Goal: Answer question/provide support

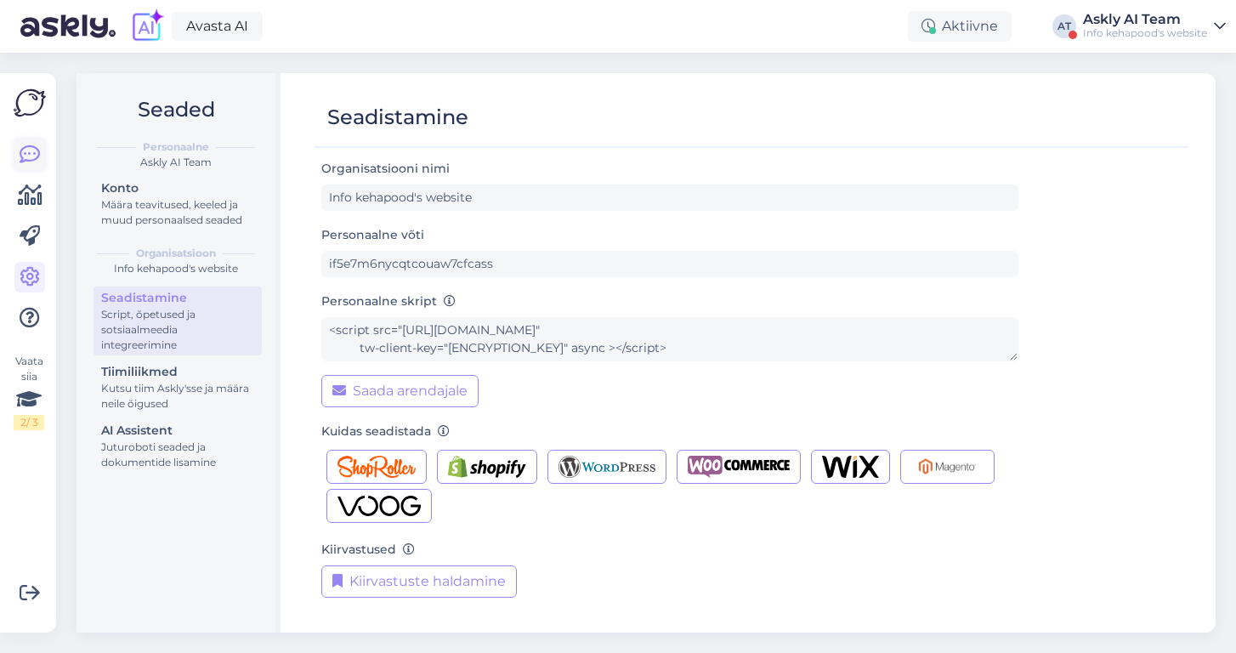
click at [30, 148] on icon at bounding box center [30, 155] width 20 height 20
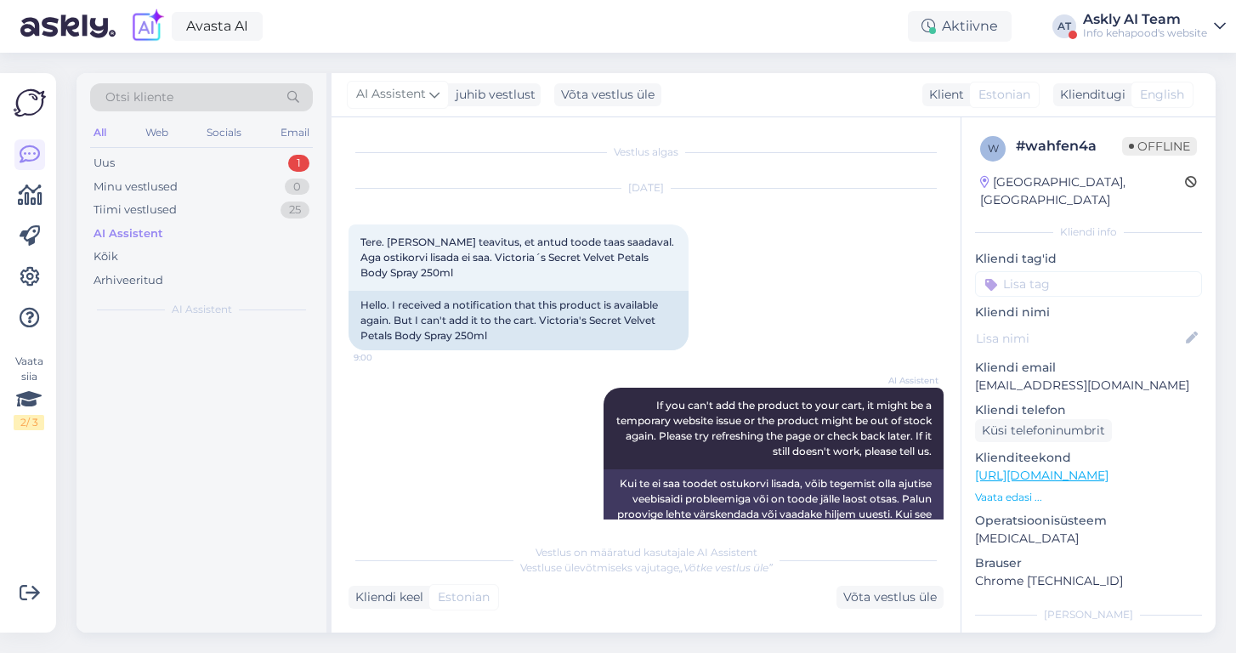
scroll to position [309, 0]
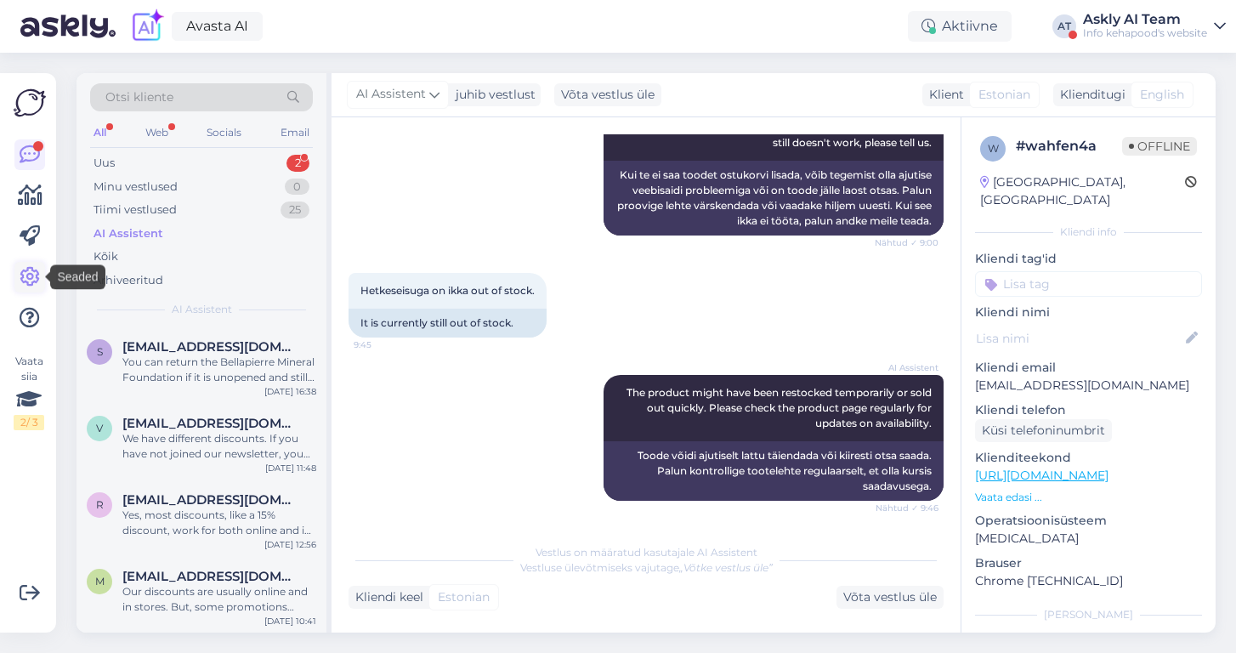
click at [30, 269] on icon at bounding box center [30, 277] width 20 height 20
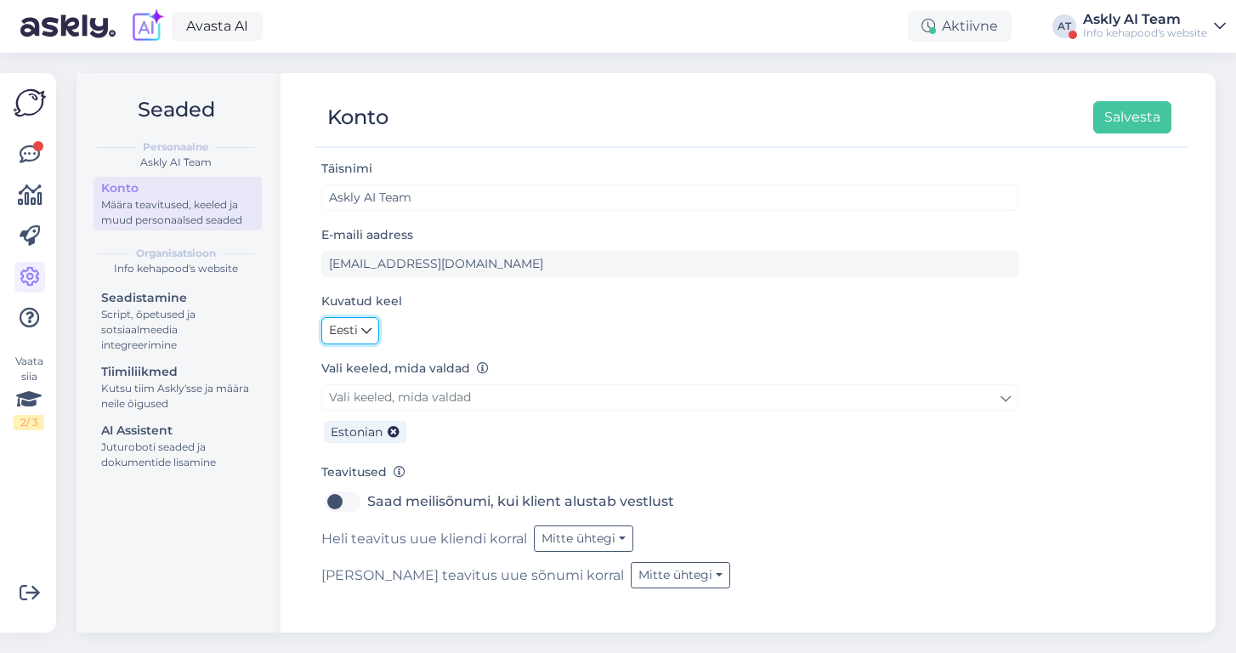
click at [360, 326] on link "Eesti" at bounding box center [350, 330] width 58 height 27
click at [374, 367] on link "English" at bounding box center [367, 367] width 92 height 27
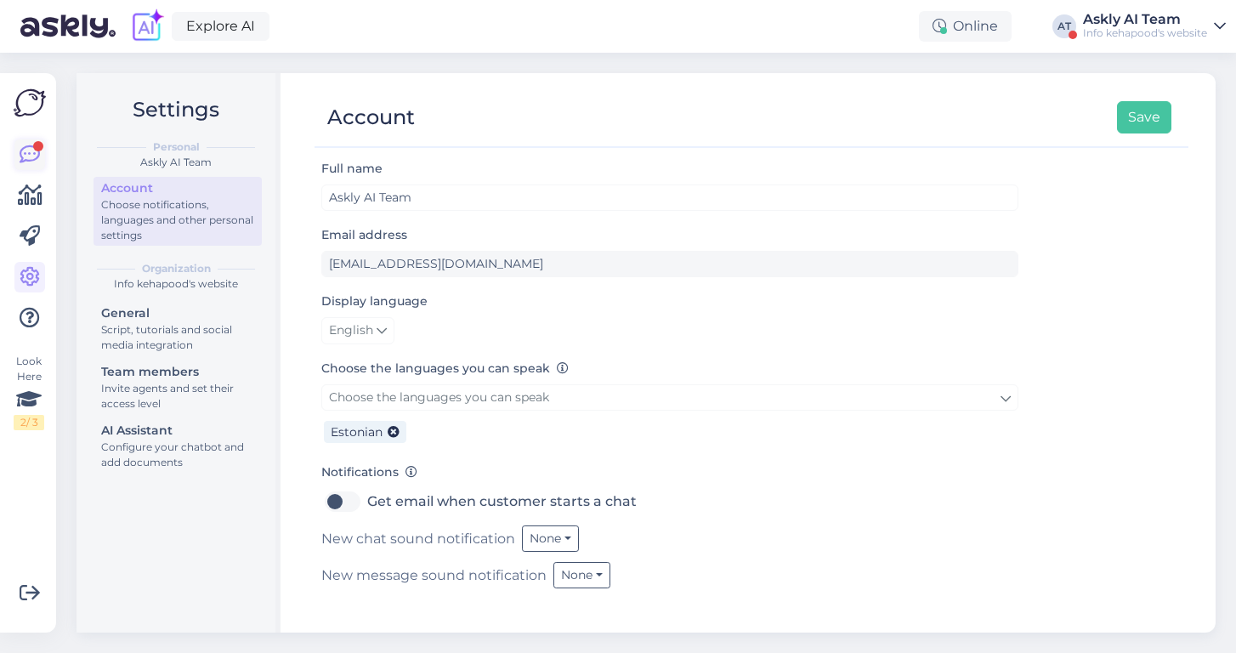
click at [23, 151] on icon at bounding box center [30, 155] width 20 height 20
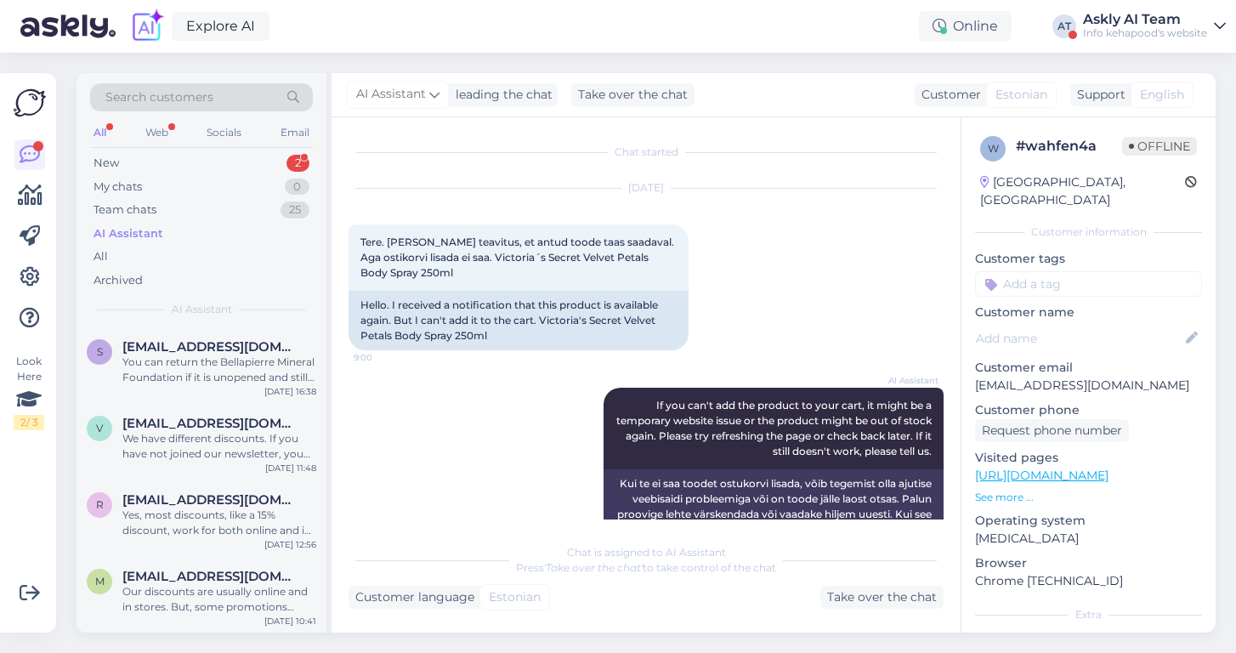
scroll to position [309, 0]
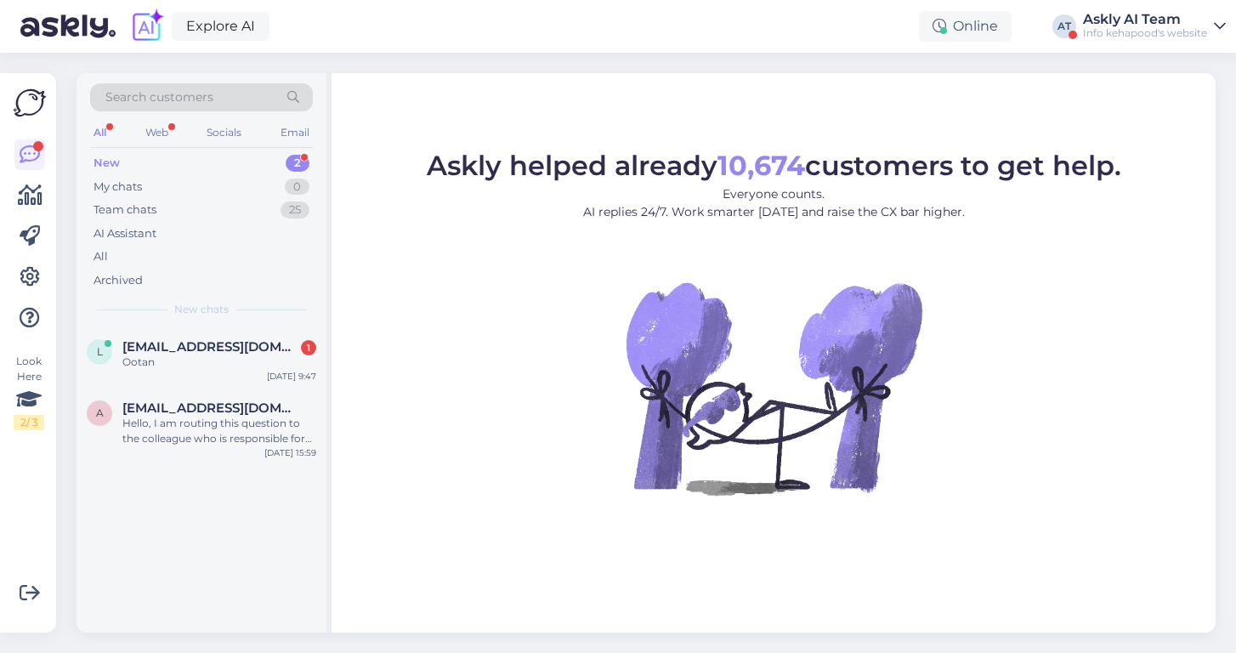
click at [1113, 26] on div "Info kehapood's website" at bounding box center [1145, 33] width 124 height 14
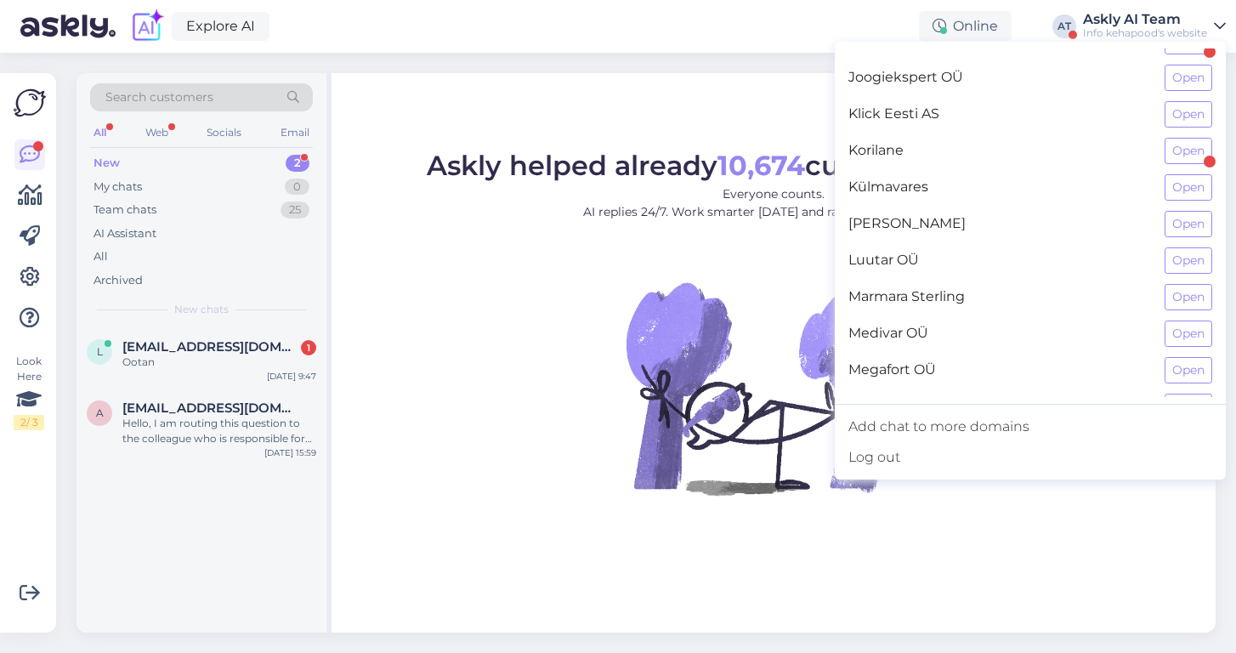
scroll to position [791, 0]
click at [1188, 82] on button "Open" at bounding box center [1189, 79] width 48 height 26
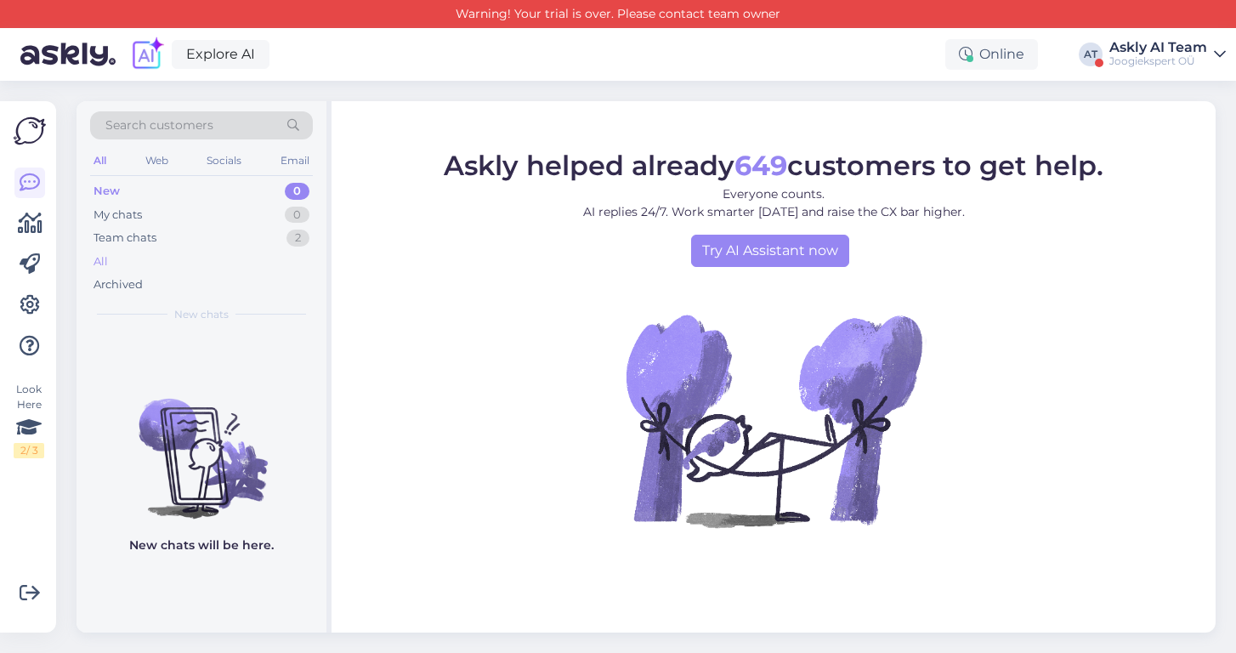
click at [105, 256] on div "All" at bounding box center [101, 261] width 14 height 17
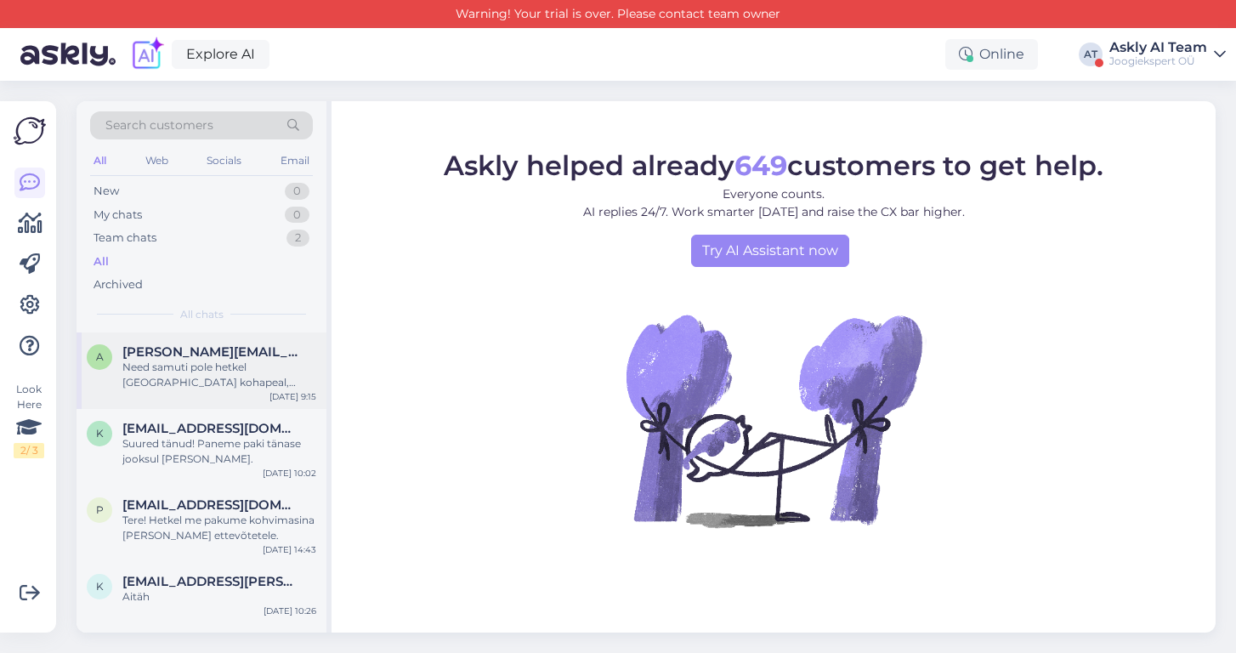
click at [170, 363] on div "Need samuti pole hetkel Tallinnas kohapeal, saaksime teile soovikorral kullerig…" at bounding box center [219, 375] width 194 height 31
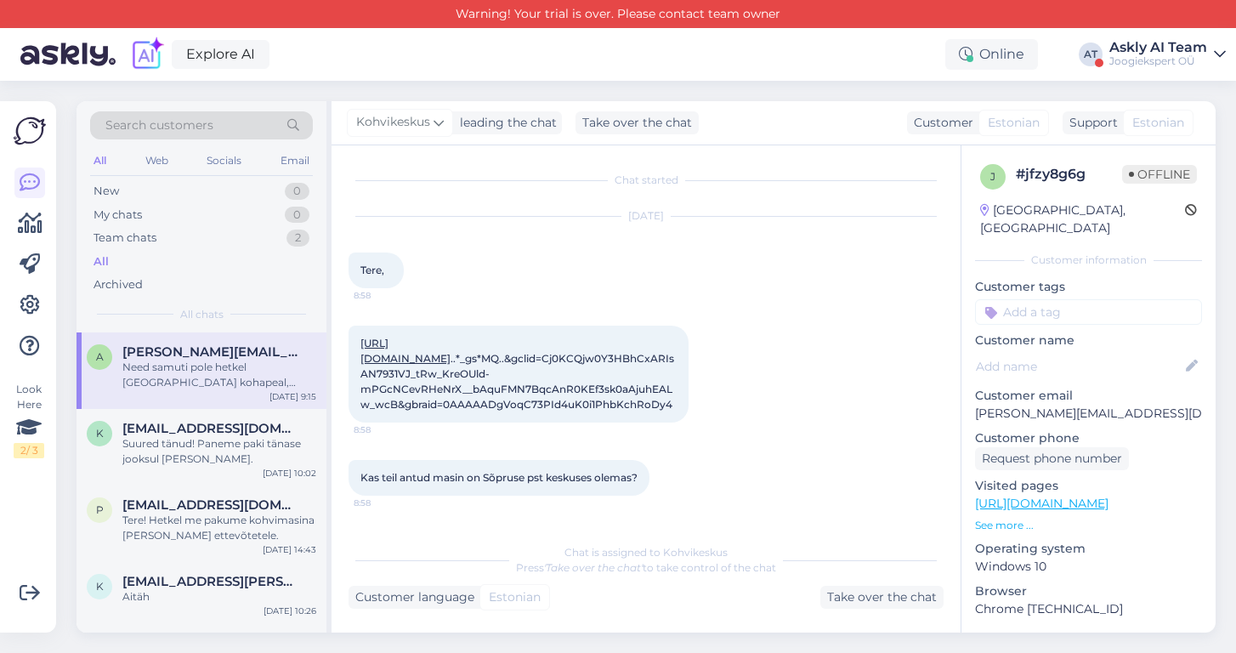
scroll to position [583, 0]
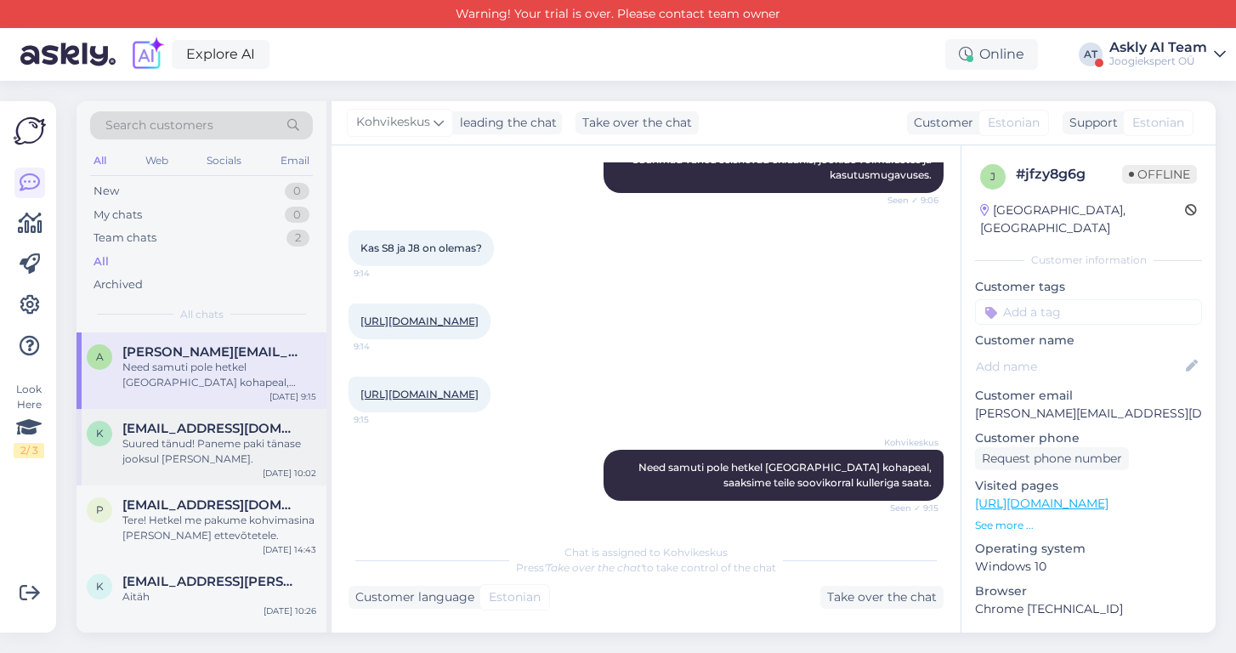
click at [218, 445] on div "Suured tänud! Paneme paki tänase jooksul teele." at bounding box center [219, 451] width 194 height 31
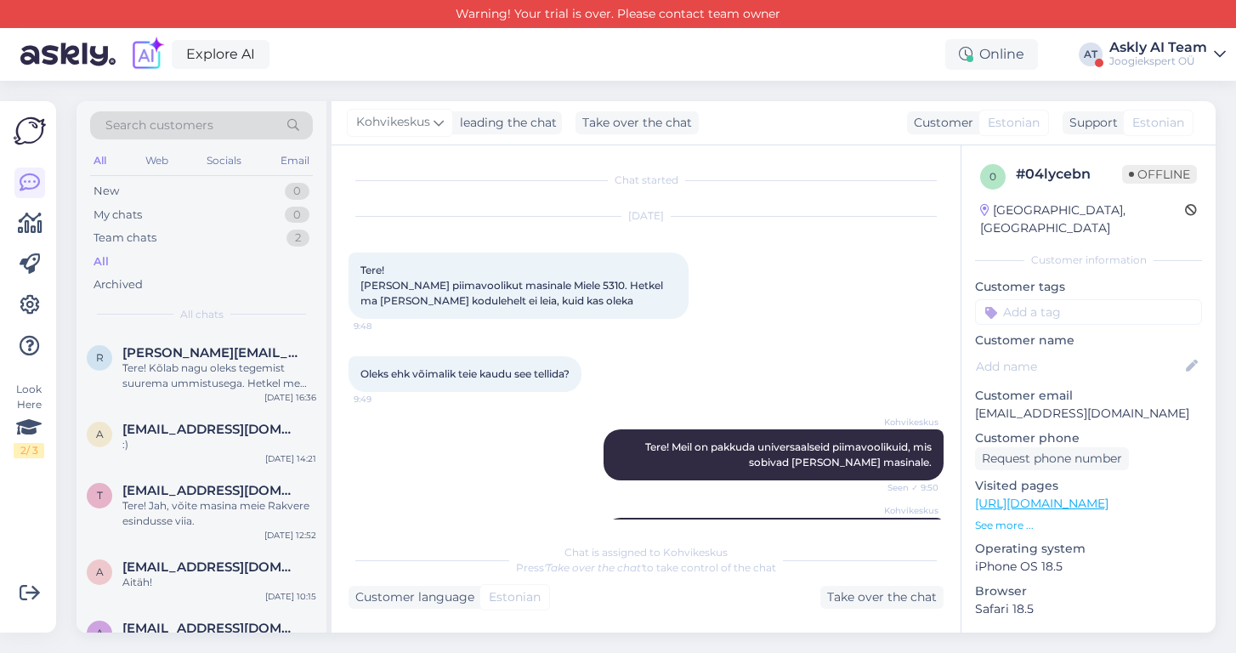
scroll to position [10926, 0]
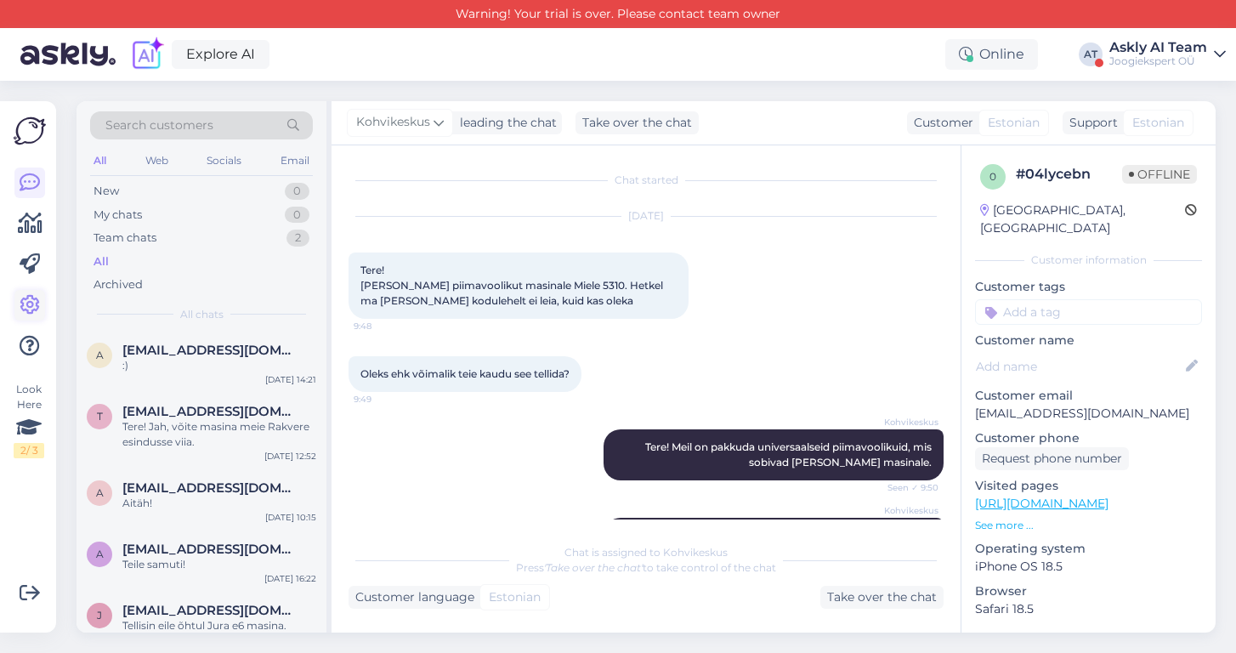
click at [23, 300] on icon at bounding box center [30, 305] width 20 height 20
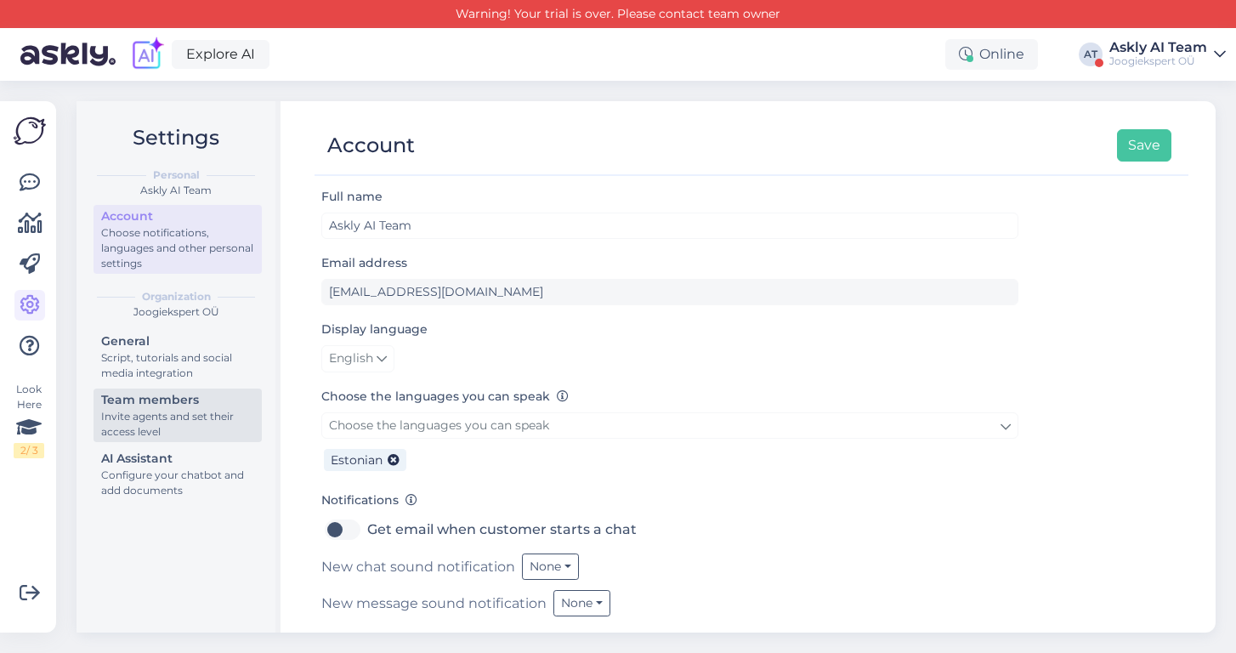
click at [147, 420] on div "Invite agents and set their access level" at bounding box center [177, 424] width 153 height 31
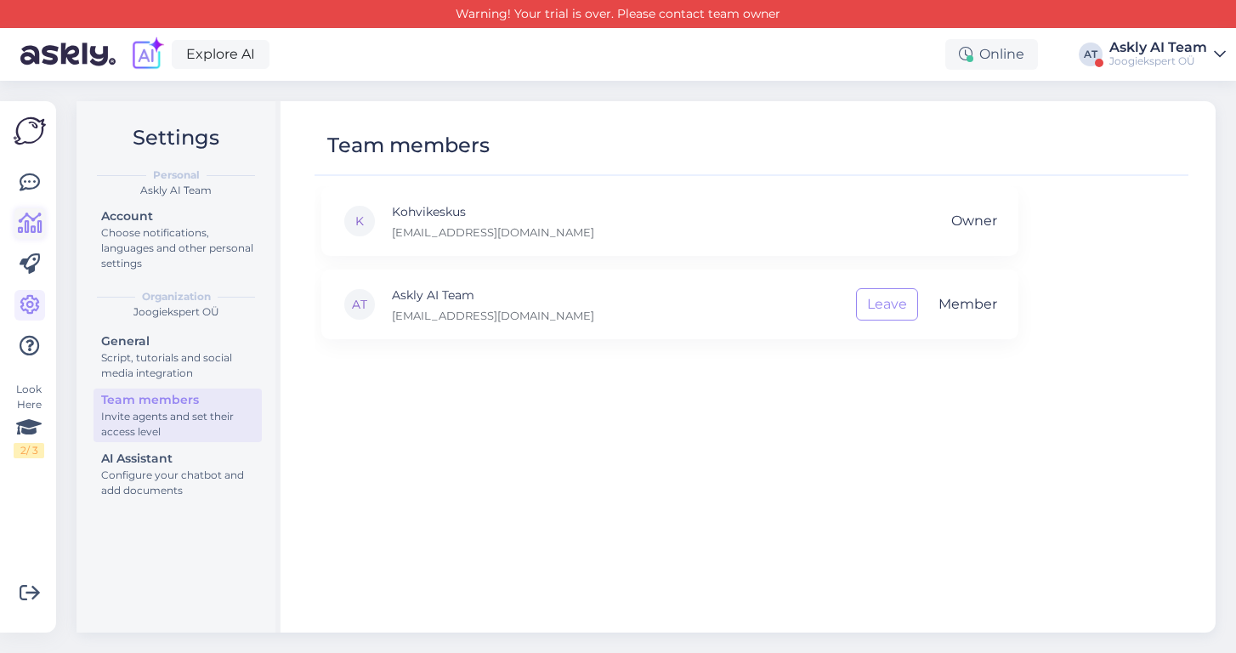
click at [31, 226] on icon at bounding box center [30, 223] width 25 height 20
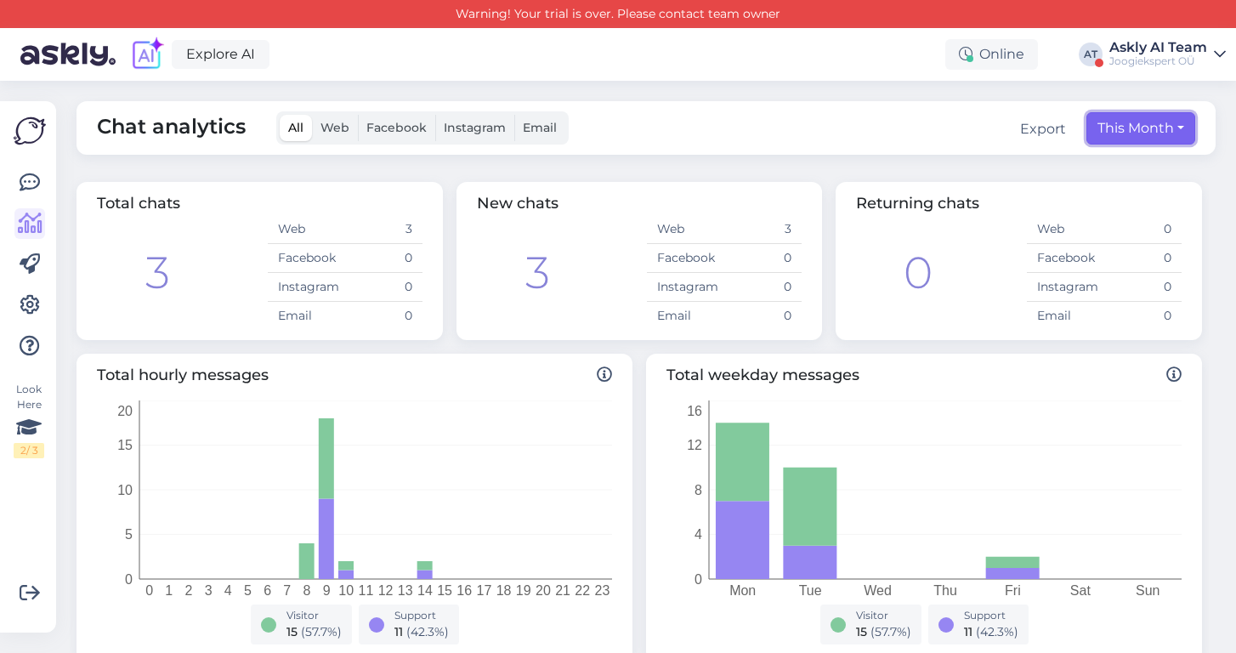
click at [1133, 128] on button "This Month" at bounding box center [1140, 128] width 109 height 32
select select "9"
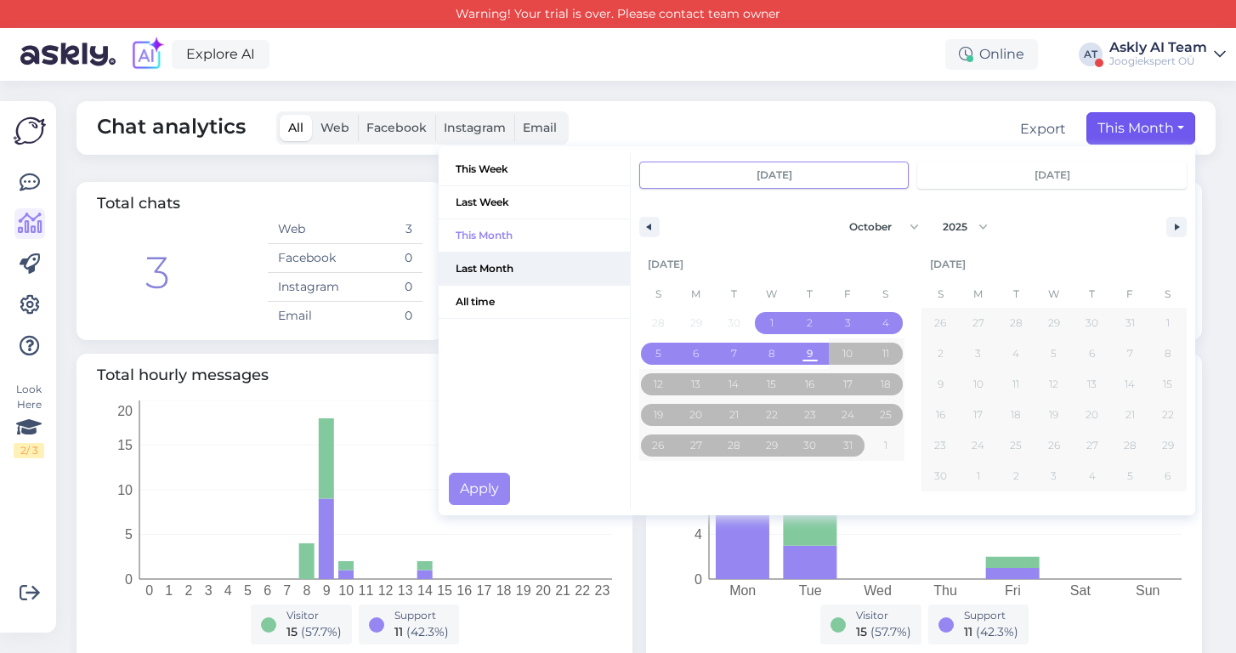
click at [518, 270] on span "Last Month" at bounding box center [534, 268] width 191 height 32
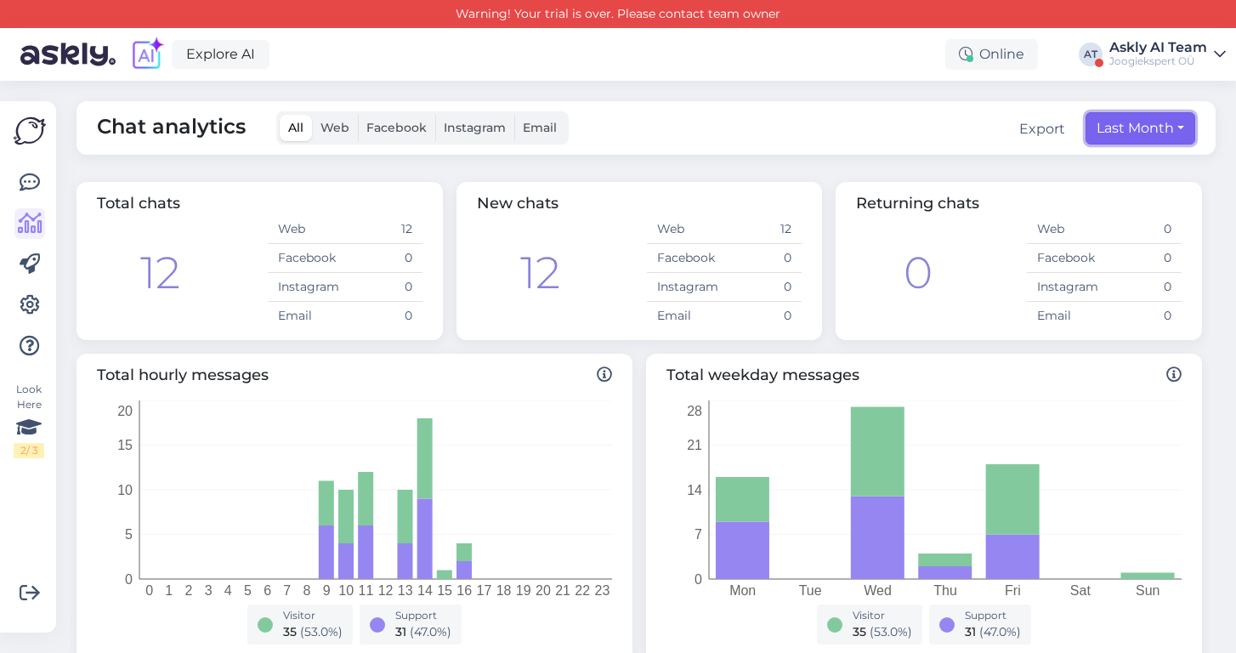
click at [1115, 130] on button "Last Month" at bounding box center [1140, 128] width 110 height 32
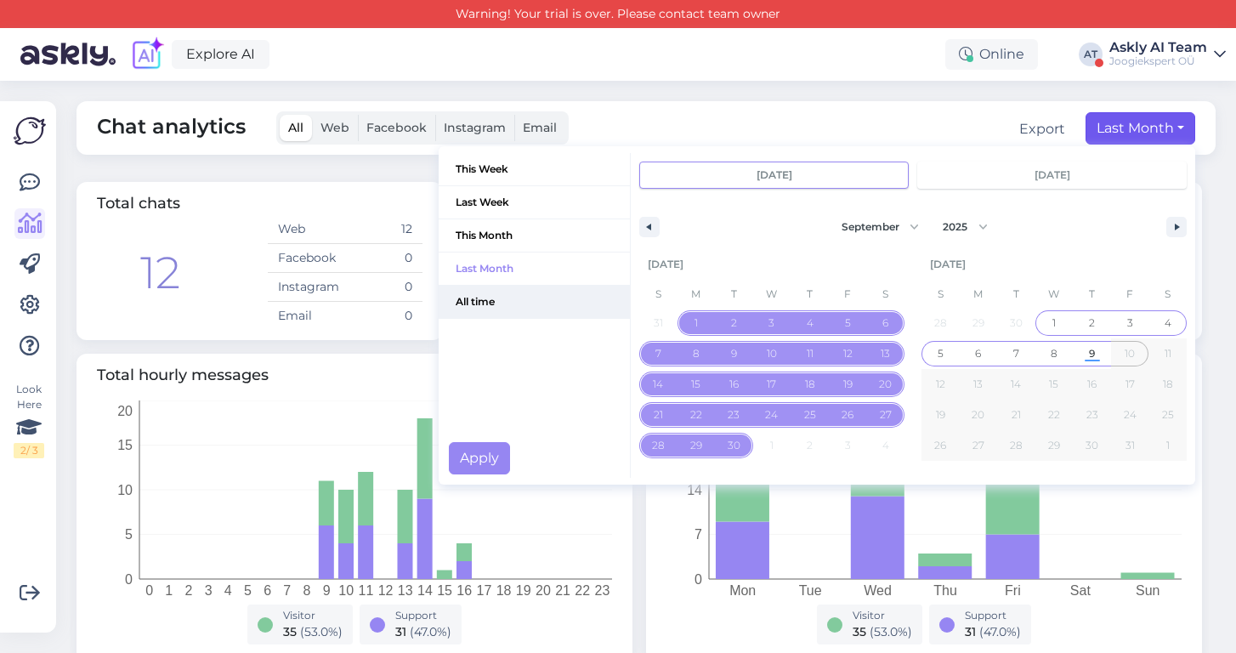
click at [494, 295] on span "All time" at bounding box center [534, 302] width 191 height 32
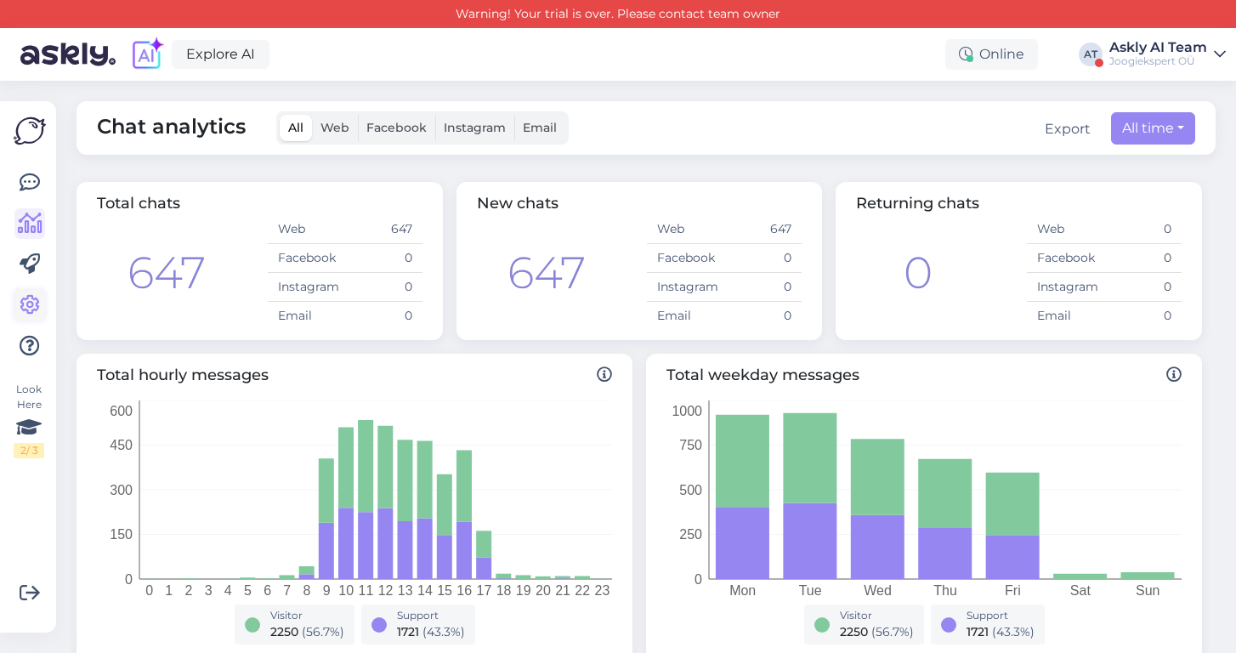
click at [34, 308] on icon at bounding box center [30, 305] width 20 height 20
